Goal: Information Seeking & Learning: Learn about a topic

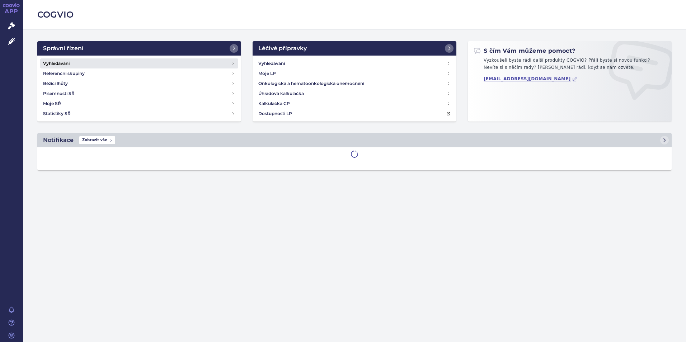
click at [87, 66] on link "Vyhledávání" at bounding box center [139, 63] width 198 height 10
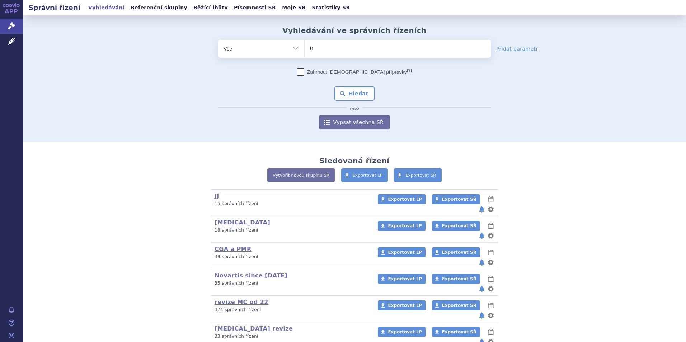
type input "me"
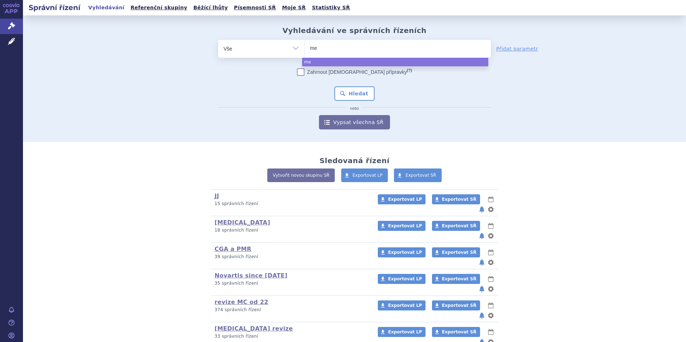
type input "mer"
type input "merc"
type input "merck"
select select "merck"
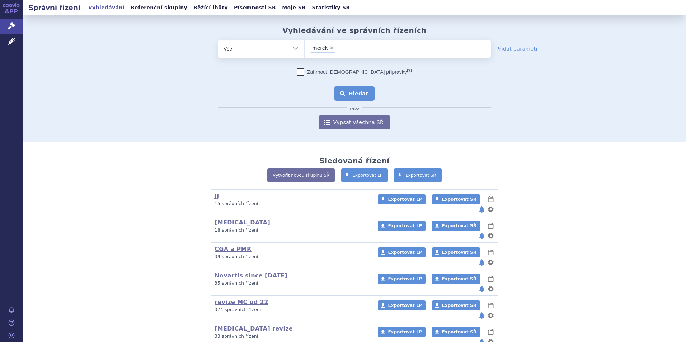
click at [349, 89] on button "Hledat" at bounding box center [354, 93] width 41 height 14
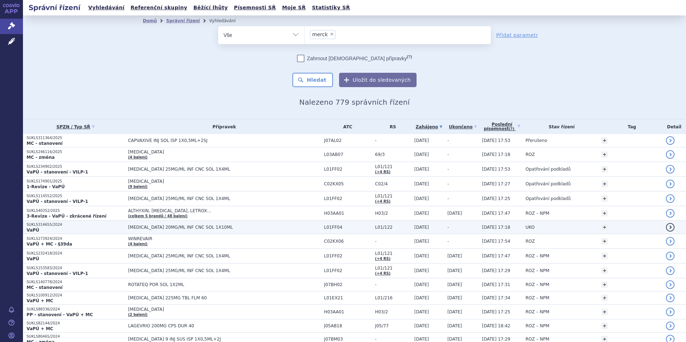
click at [71, 232] on p "VaPÚ" at bounding box center [76, 230] width 98 height 6
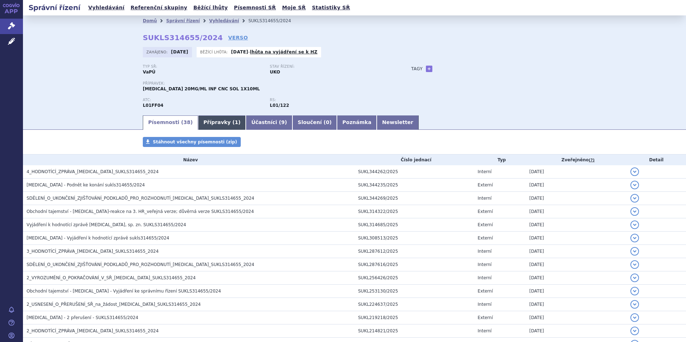
click at [198, 120] on link "Přípravky ( 1 )" at bounding box center [222, 122] width 48 height 14
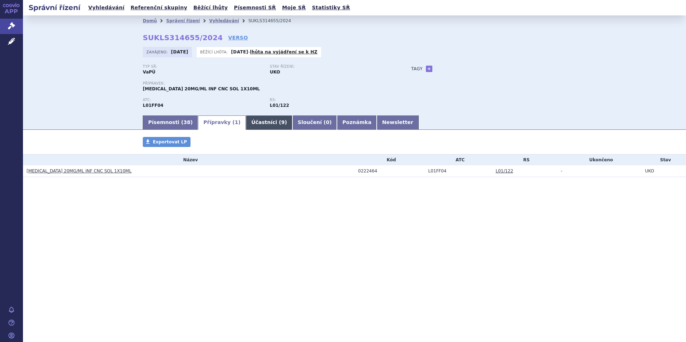
click at [253, 120] on link "Účastníci ( 9 )" at bounding box center [269, 122] width 46 height 14
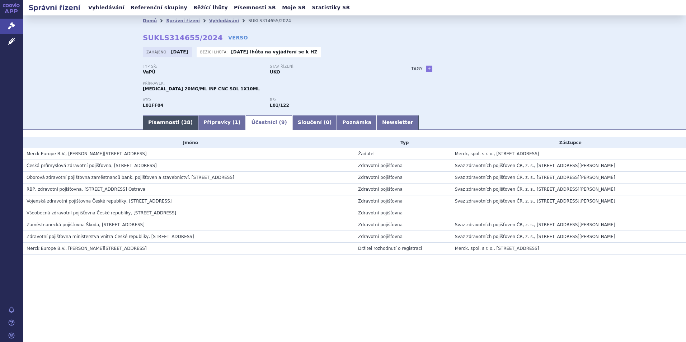
click at [160, 120] on link "Písemnosti ( 38 )" at bounding box center [170, 122] width 55 height 14
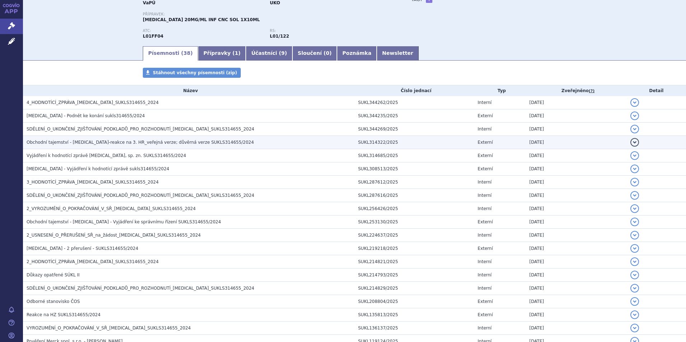
scroll to position [72, 0]
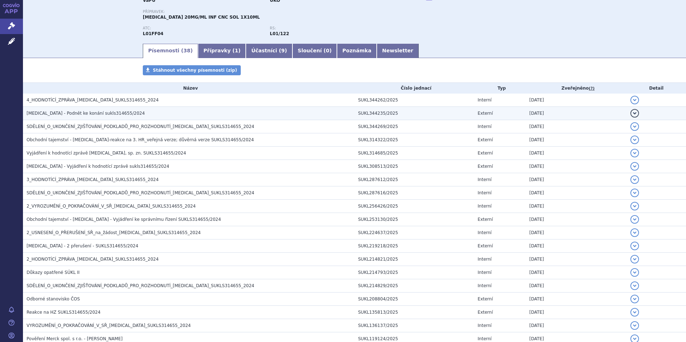
click at [100, 110] on h3 "BAVENCIO - Podnět ke konání sukls314655/2024" at bounding box center [191, 113] width 328 height 7
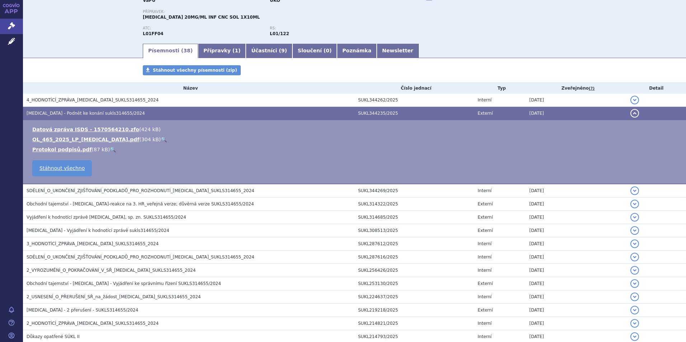
click at [94, 113] on span "BAVENCIO - Podnět ke konání sukls314655/2024" at bounding box center [86, 113] width 118 height 5
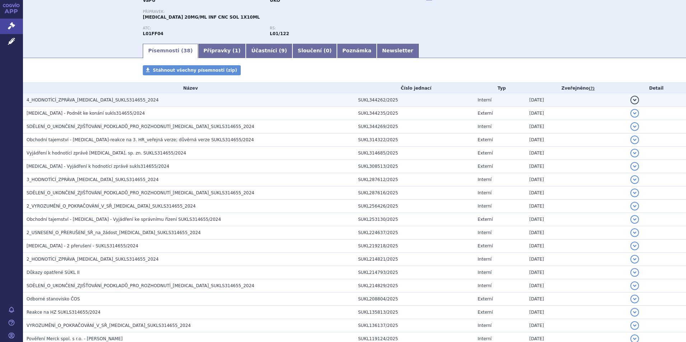
click at [95, 100] on span "4_HODNOTÍCÍ_ZPRÁVA_BAVENCIO_SUKLS314655_2024" at bounding box center [93, 100] width 132 height 5
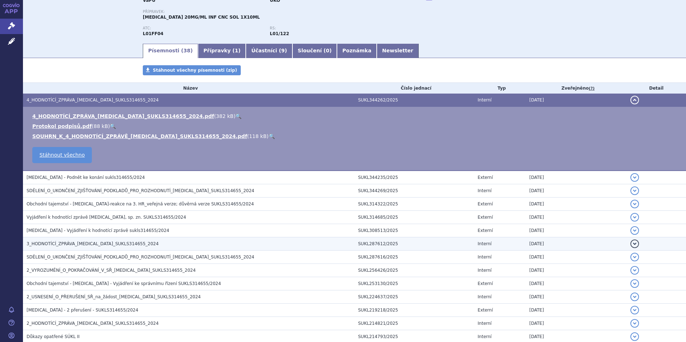
click at [108, 248] on td "3_HODNOTÍCÍ_ZPRÁVA_BAVENCIO_SUKLS314655_2024" at bounding box center [188, 243] width 331 height 13
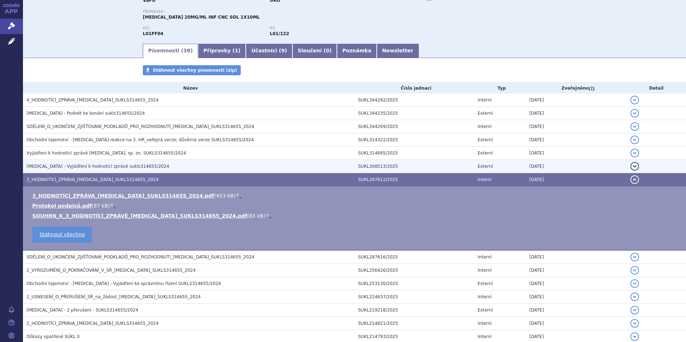
click at [96, 170] on h3 "BAVENCIO - Vyjádření k hodnotící zprávě sukls314655/2024" at bounding box center [191, 166] width 328 height 7
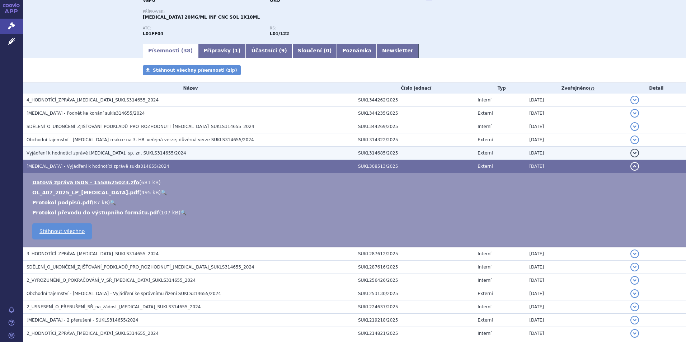
click at [96, 150] on h3 "Vyjádření k hodnotící zprávě BAVENCIO, sp. zn. SUKLS314655/2024" at bounding box center [191, 153] width 328 height 7
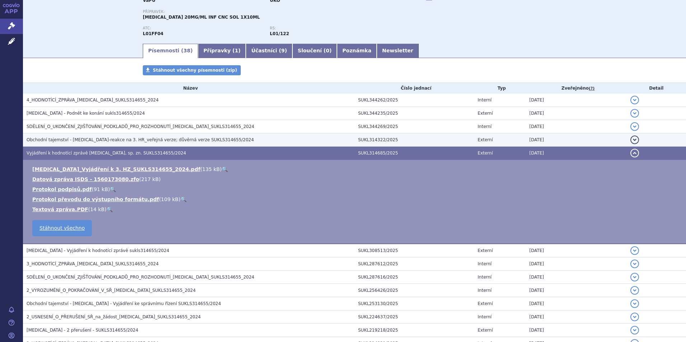
click at [84, 142] on span "Obchodní tajemství - Bavencio-reakce na 3. HR_veřejná verze; důvěrná verze SUKL…" at bounding box center [140, 139] width 227 height 5
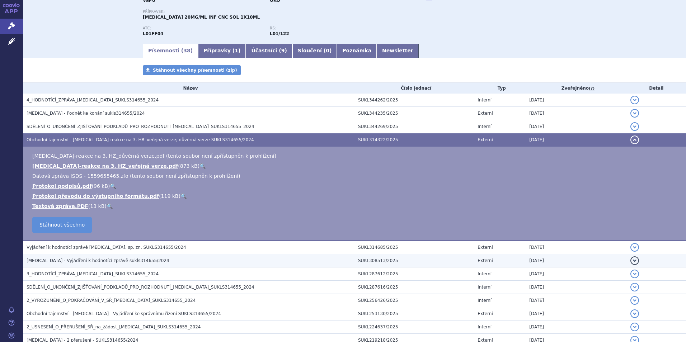
click at [82, 265] on td "BAVENCIO - Vyjádření k hodnotící zprávě sukls314655/2024" at bounding box center [188, 260] width 331 height 13
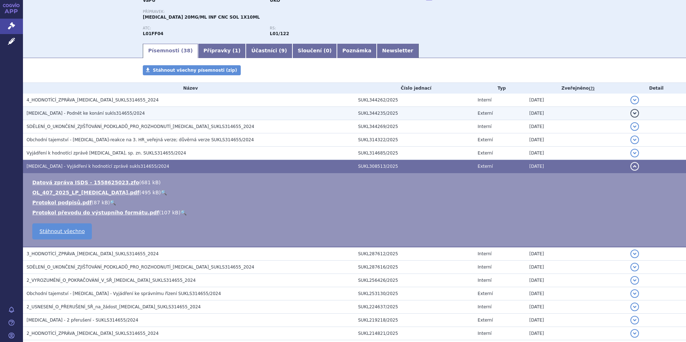
click at [74, 110] on h3 "BAVENCIO - Podnět ke konání sukls314655/2024" at bounding box center [191, 113] width 328 height 7
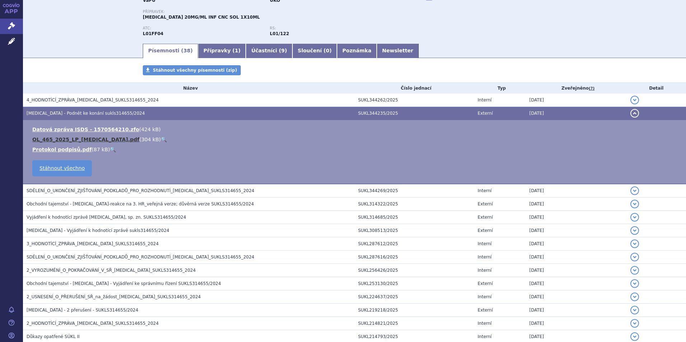
click at [71, 141] on link "OL_465_2025_LP_BAVENCIO.pdf" at bounding box center [85, 140] width 107 height 6
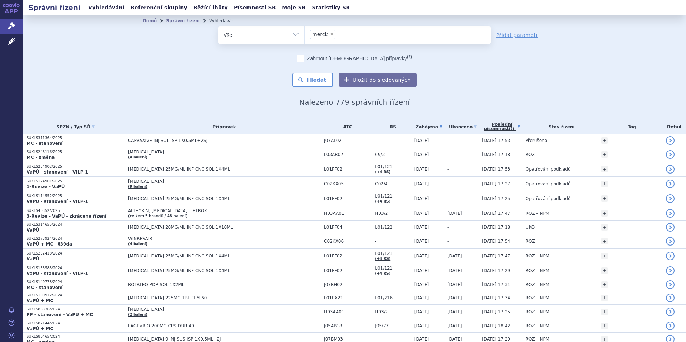
click at [493, 126] on link "Poslední písemnost (?)" at bounding box center [502, 126] width 40 height 15
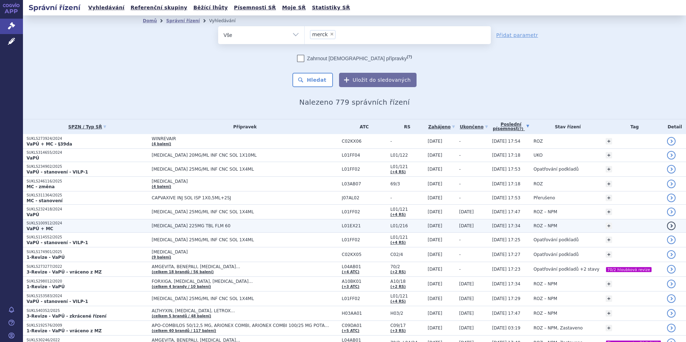
click at [88, 230] on p "VaPÚ + MC" at bounding box center [88, 229] width 122 height 6
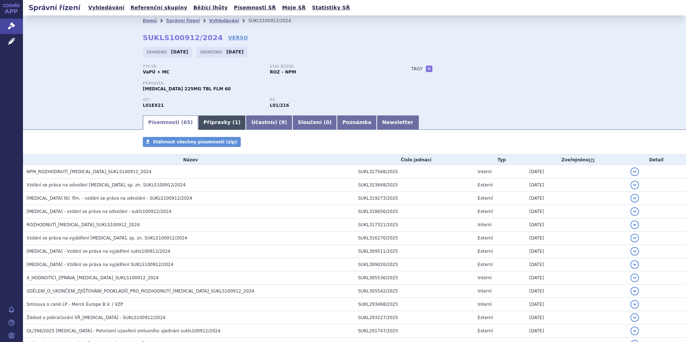
click at [211, 122] on link "Přípravky ( 1 )" at bounding box center [222, 122] width 48 height 14
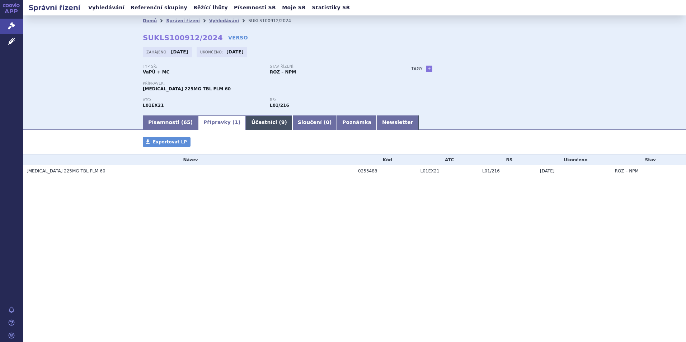
click at [246, 118] on link "Účastníci ( 9 )" at bounding box center [269, 122] width 46 height 14
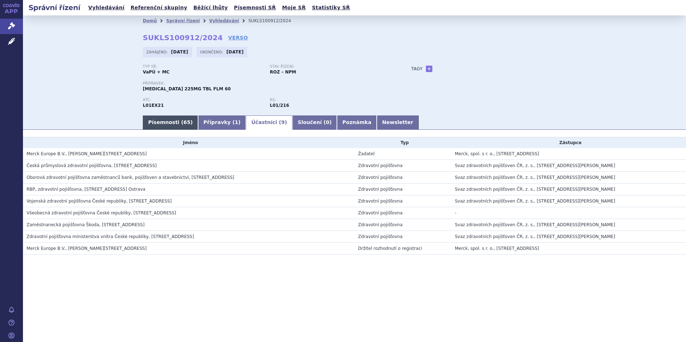
click at [156, 123] on link "Písemnosti ( 65 )" at bounding box center [170, 122] width 55 height 14
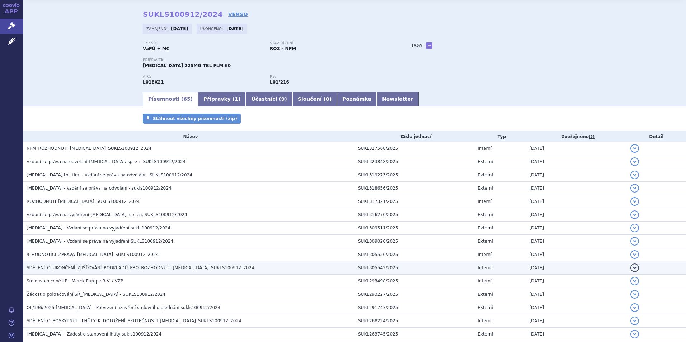
scroll to position [36, 0]
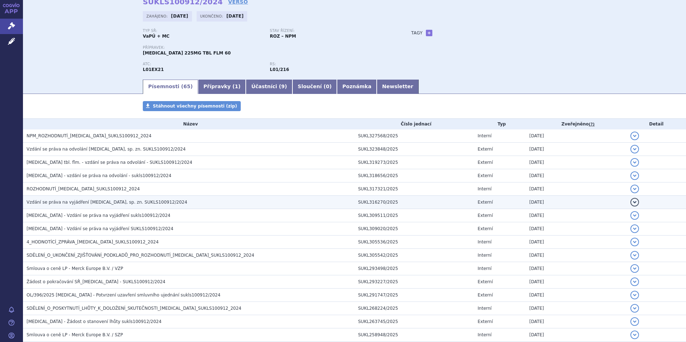
click at [77, 207] on td "Vzdání se práva na vyjádření [MEDICAL_DATA], sp. zn. SUKLS100912/2024" at bounding box center [188, 202] width 331 height 13
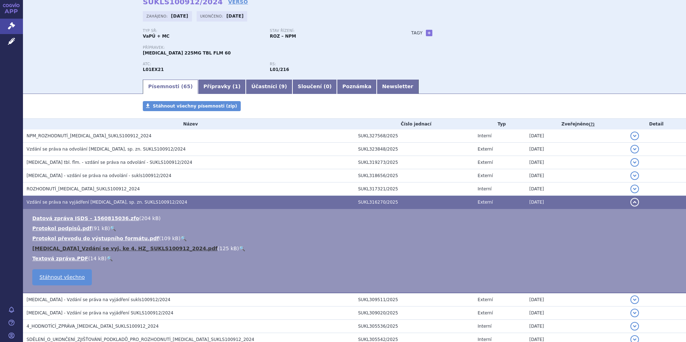
click at [77, 246] on link "[MEDICAL_DATA]_Vzdání se vyj. ke 4. HZ_ SUKLS100912_2024.pdf" at bounding box center [124, 249] width 185 height 6
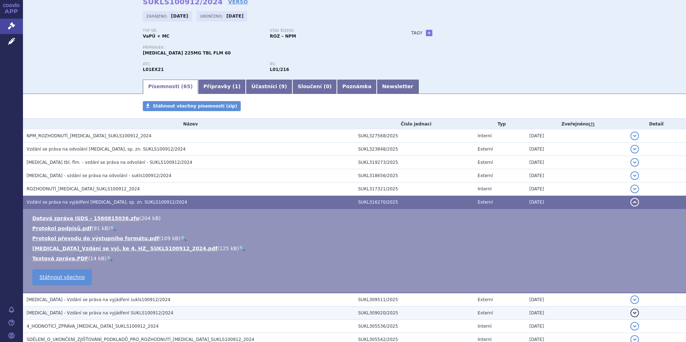
click at [102, 311] on span "[MEDICAL_DATA] - Vzdání se práva na vyjádření SUKLS100912/2024" at bounding box center [100, 313] width 147 height 5
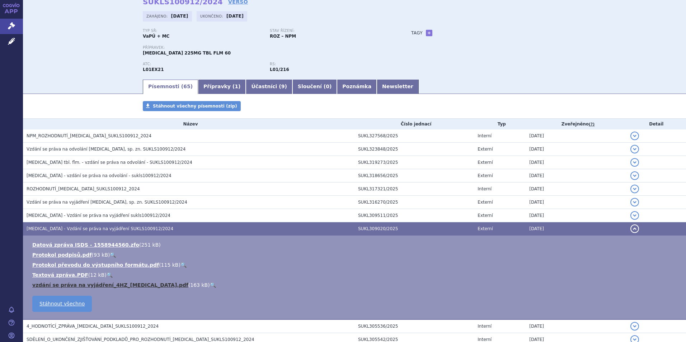
click at [76, 286] on link "vzdání se práva na vyjádření_4HZ_[MEDICAL_DATA].pdf" at bounding box center [110, 285] width 156 height 6
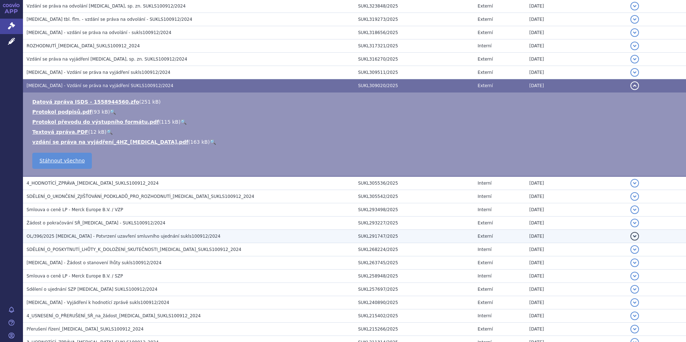
scroll to position [179, 0]
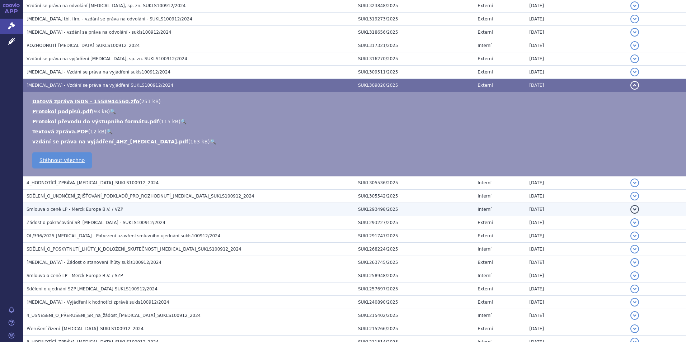
click at [88, 212] on span "Smlouva o ceně LP - Merck Europe B.V. / VZP" at bounding box center [75, 209] width 96 height 5
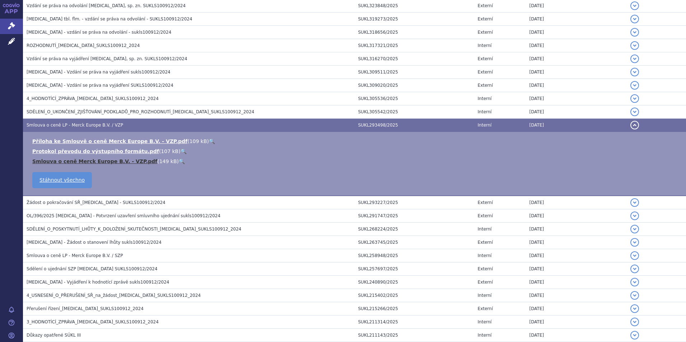
click at [90, 163] on link "Smlouva o ceně Merck Europe B.V. - VZP.pdf" at bounding box center [94, 162] width 125 height 6
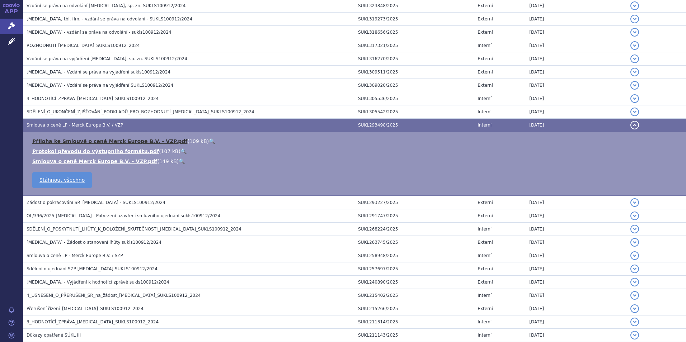
click at [125, 139] on link "Příloha ke Smlouvě o ceně Merck Europe B.V. - VZP.pdf" at bounding box center [109, 141] width 155 height 6
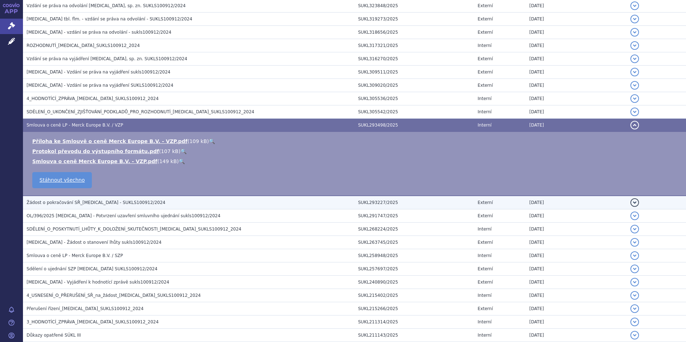
click at [141, 205] on h3 "Žádost o pokračování SŘ_[MEDICAL_DATA] - SUKLS100912/2024" at bounding box center [191, 202] width 328 height 7
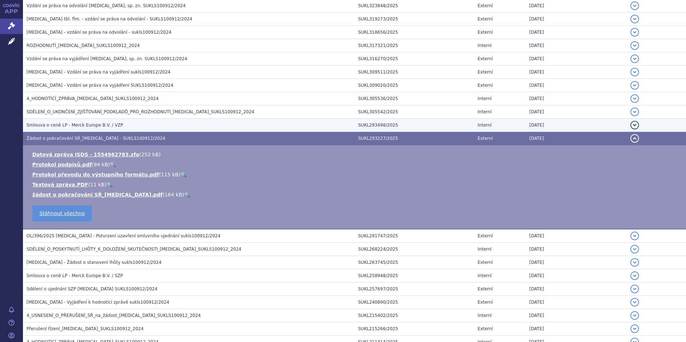
click at [88, 125] on span "Smlouva o ceně LP - Merck Europe B.V. / VZP" at bounding box center [75, 125] width 96 height 5
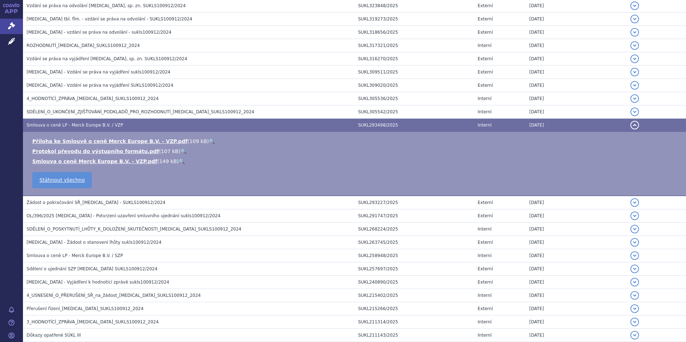
click at [85, 127] on span "Smlouva o ceně LP - Merck Europe B.V. / VZP" at bounding box center [75, 125] width 96 height 5
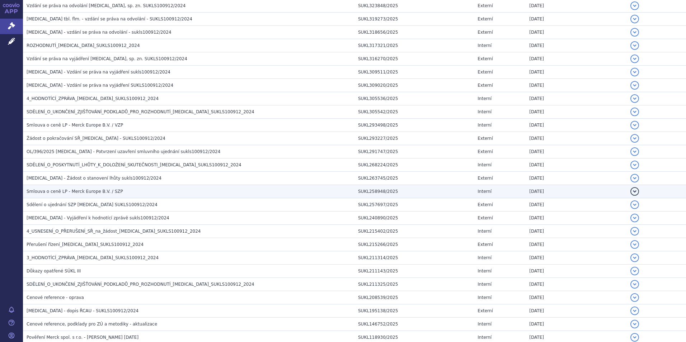
click at [84, 197] on td "Smlouva o ceně LP - Merck Europe B.V. / SZP" at bounding box center [188, 191] width 331 height 13
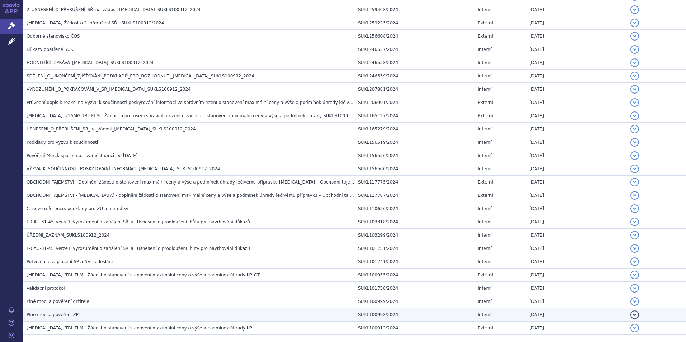
scroll to position [783, 0]
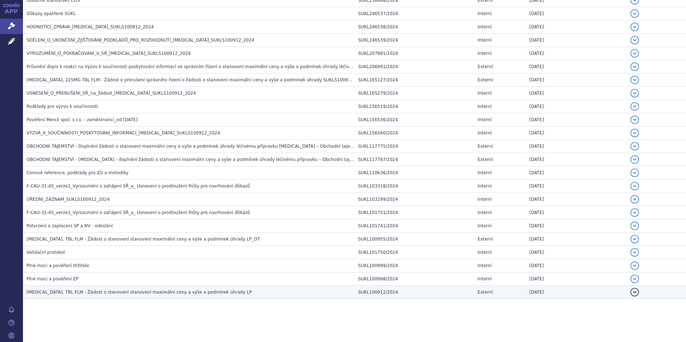
click at [66, 290] on span "[MEDICAL_DATA], TBL FLM - Žádost o stanovení stanovení maximální ceny a výše a …" at bounding box center [139, 292] width 225 height 5
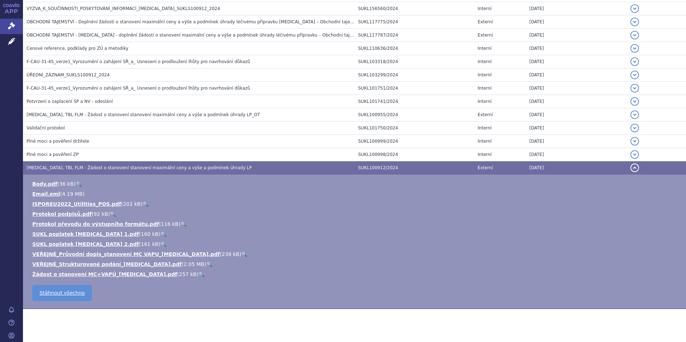
scroll to position [863, 0]
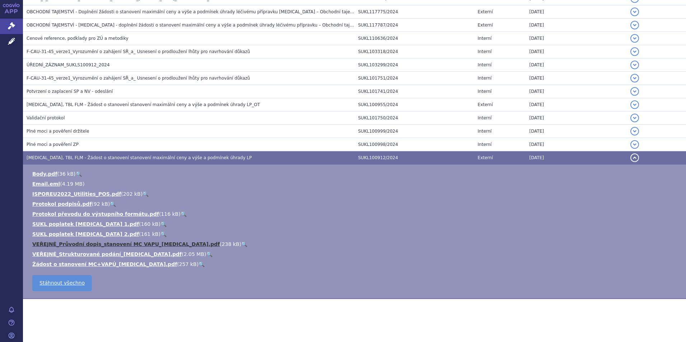
click at [65, 245] on link "VEŘEJNÉ_Průvodní dopis_stanovení MC VAPU_[MEDICAL_DATA].pdf" at bounding box center [126, 244] width 188 height 6
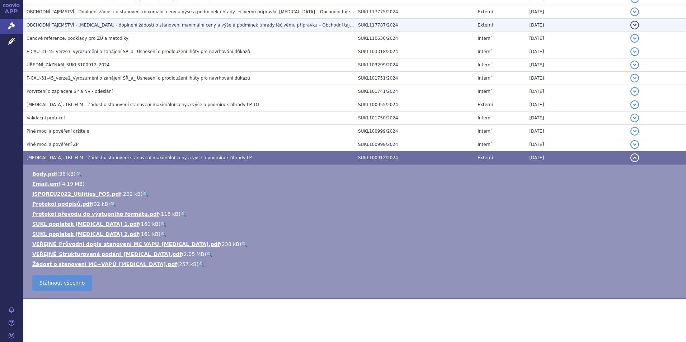
click at [44, 158] on span "[MEDICAL_DATA], TBL FLM - Žádost o stanovení stanovení maximální ceny a výše a …" at bounding box center [139, 157] width 225 height 5
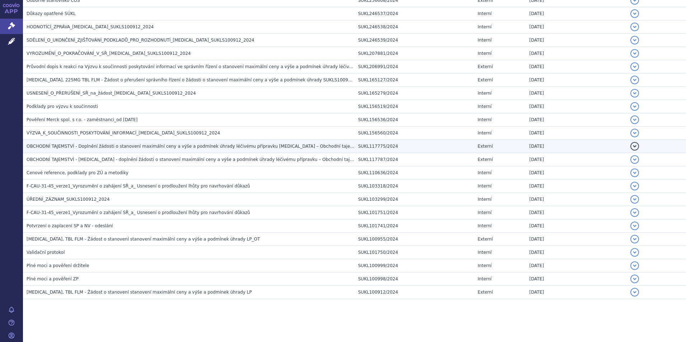
scroll to position [729, 0]
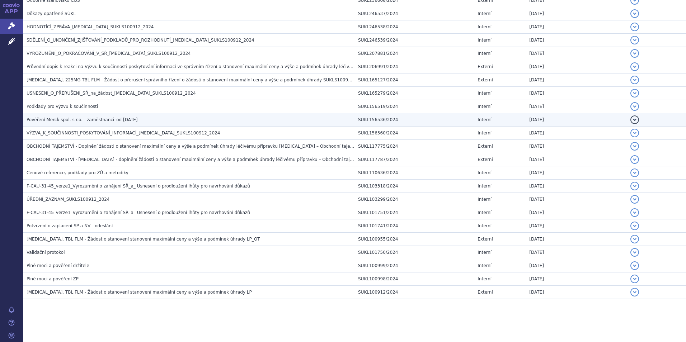
click at [63, 119] on span "Pověření Merck spol. s r.o. - zaměstnanci_od [DATE]" at bounding box center [82, 119] width 111 height 5
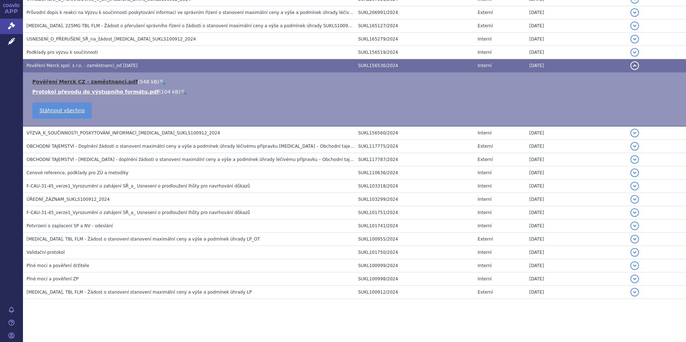
click at [85, 80] on link "Pověření Merck CZ - zaměstnanci.pdf" at bounding box center [84, 82] width 105 height 6
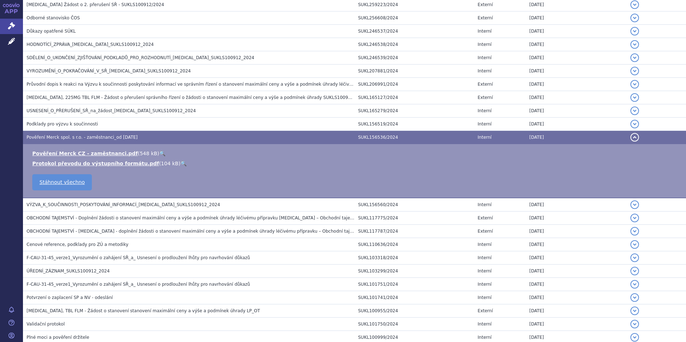
scroll to position [639, 0]
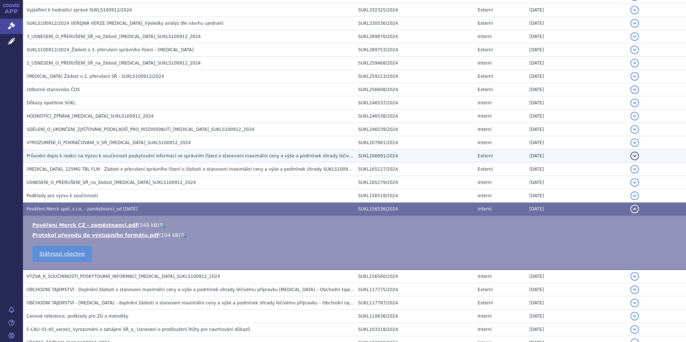
click at [84, 157] on span "Průvodní dopis k reakci na Výzvu k součinnosti poskytování informací ve správní…" at bounding box center [244, 155] width 434 height 5
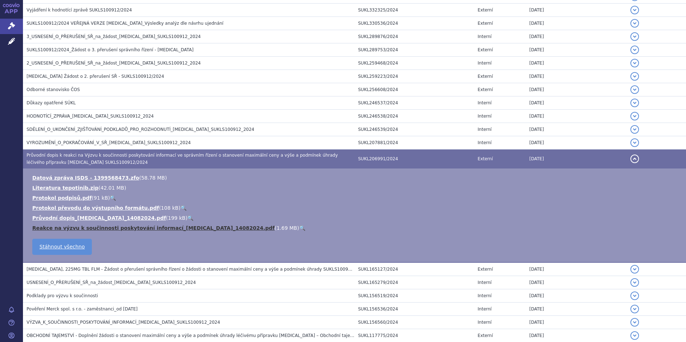
click at [106, 225] on ul "Datová zpráva ISDS - 1399568473.zfo ( 58.78 MB ) Literatura tepotinib.zip ( 42.…" at bounding box center [354, 202] width 648 height 57
click at [110, 229] on link "Reakce na výzvu k součinnosti poskytování informací_[MEDICAL_DATA]_14082024.pdf" at bounding box center [153, 228] width 242 height 6
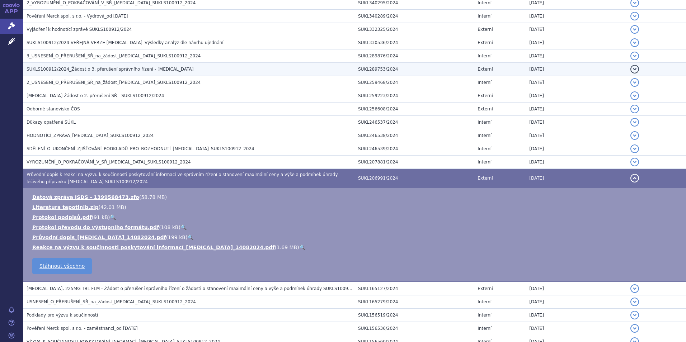
scroll to position [604, 0]
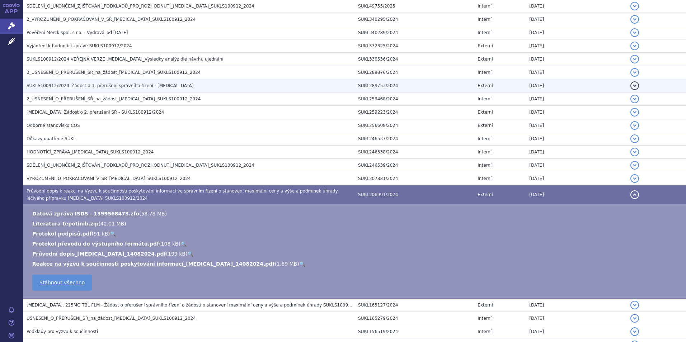
click at [77, 85] on span "SUKLS100912/2024_Žádost o 3. přerušení správního řízení - [MEDICAL_DATA]" at bounding box center [110, 85] width 167 height 5
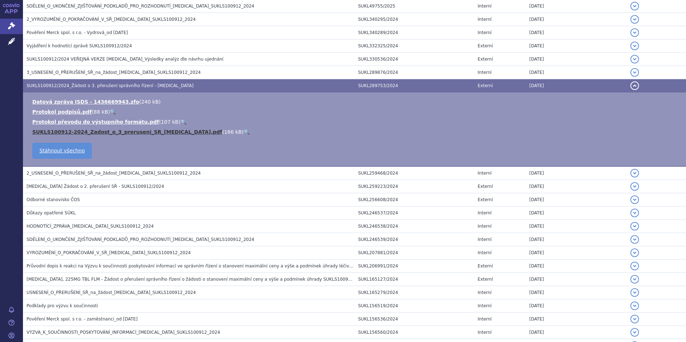
click at [79, 133] on link "SUKLS100912-2024_Zadost_o_3_preruseni_SR_[MEDICAL_DATA].pdf" at bounding box center [127, 132] width 190 height 6
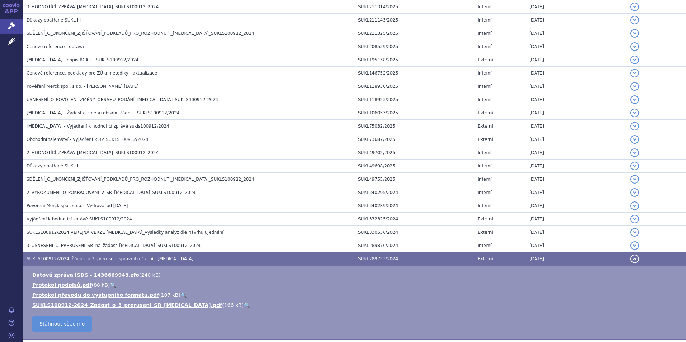
scroll to position [424, 0]
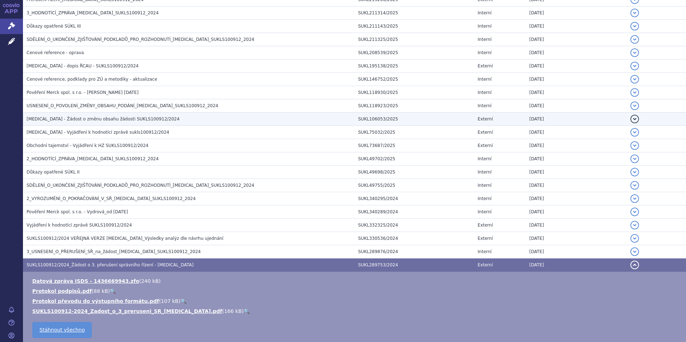
click at [93, 119] on span "[MEDICAL_DATA] - Žádost o změnu obsahu žádosti SUKLS100912/2024" at bounding box center [103, 119] width 153 height 5
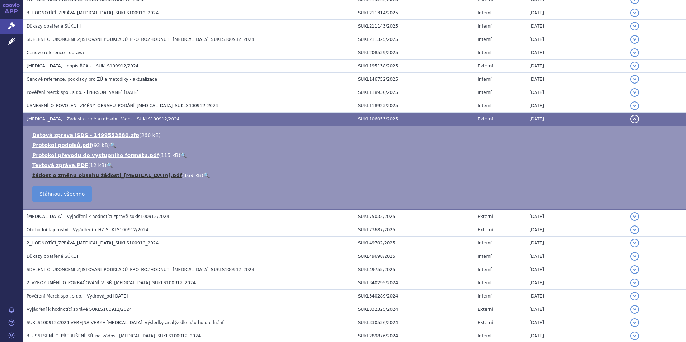
click at [81, 178] on link "žádost o změnu obsahu žádosti_[MEDICAL_DATA].pdf" at bounding box center [107, 175] width 150 height 6
